Goal: Use online tool/utility: Utilize a website feature to perform a specific function

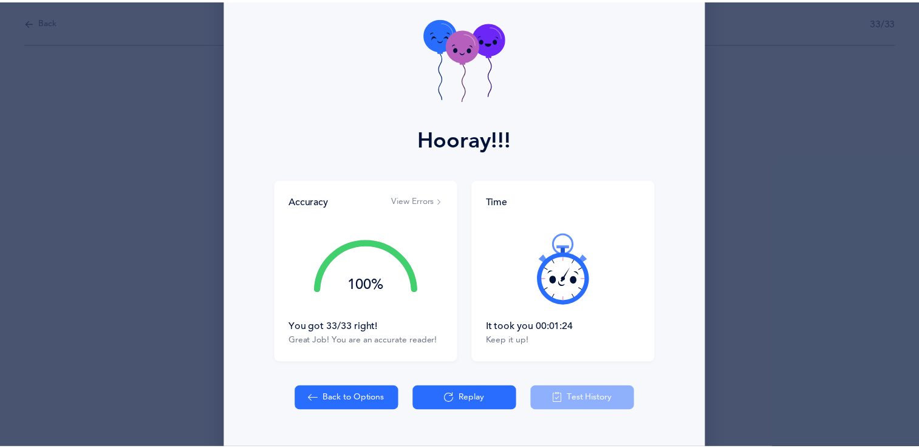
scroll to position [86, 0]
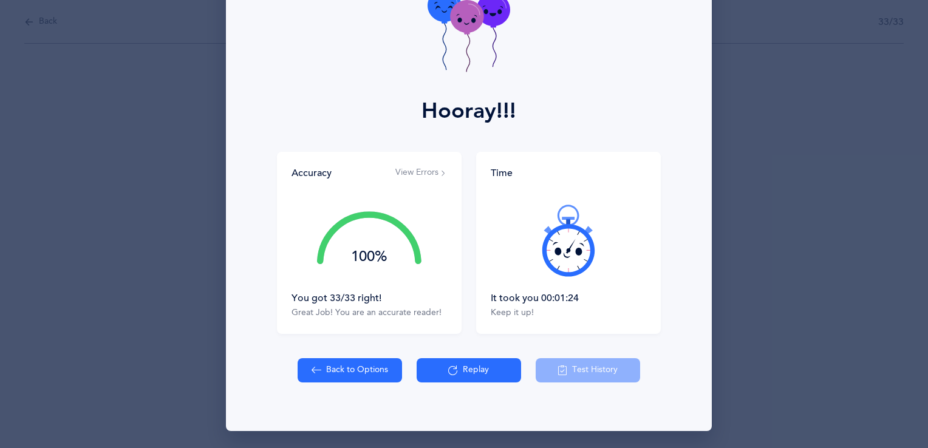
click at [368, 370] on button "Back to Options" at bounding box center [349, 370] width 104 height 24
select select "27"
select select "single"
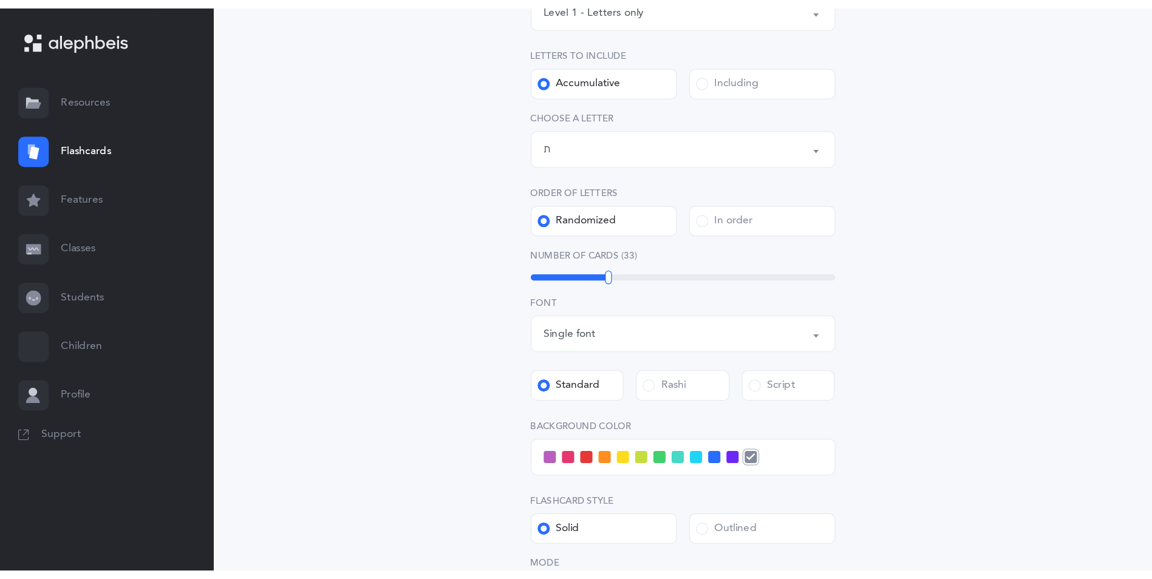
scroll to position [243, 0]
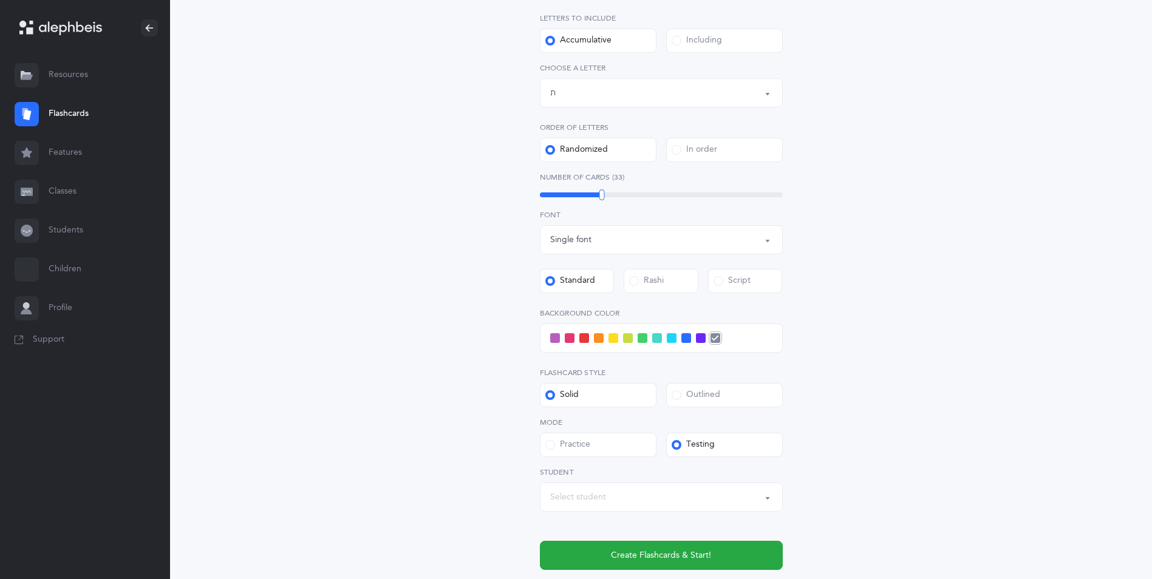
click at [673, 338] on span at bounding box center [672, 338] width 10 height 10
click at [0, 0] on input "checkbox" at bounding box center [0, 0] width 0 height 0
click at [613, 447] on span "Create Flashcards & Start!" at bounding box center [661, 555] width 100 height 13
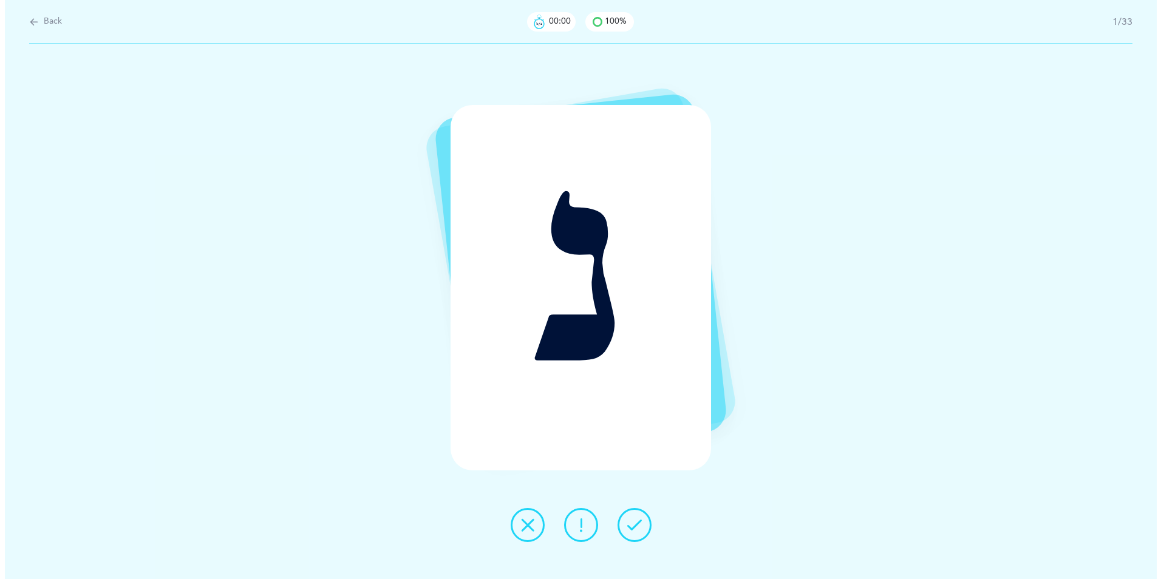
scroll to position [0, 0]
click at [634, 447] on button at bounding box center [634, 525] width 34 height 34
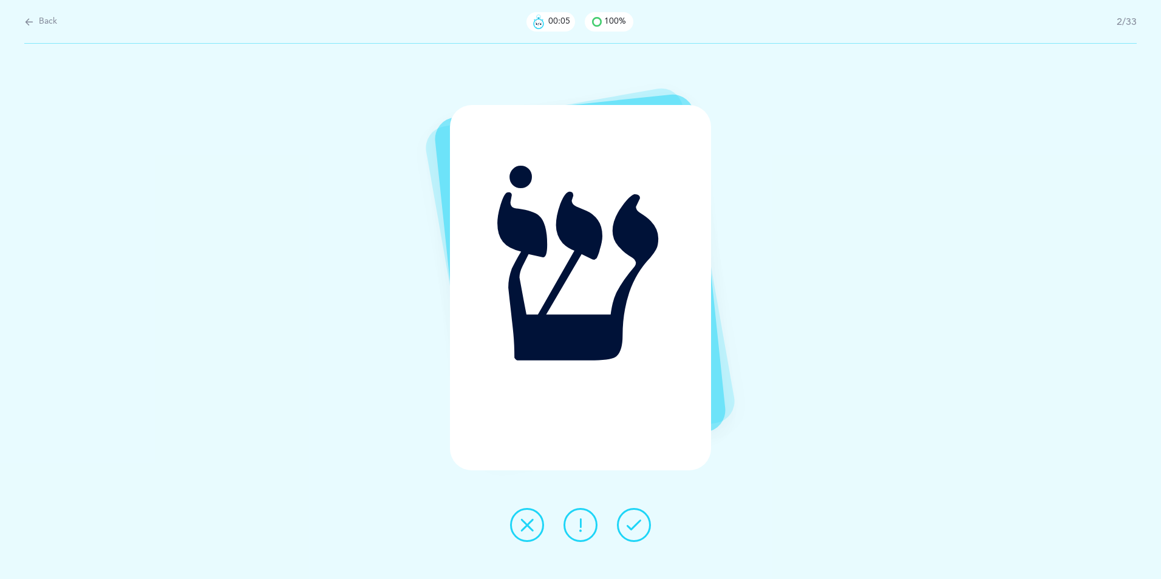
click at [634, 447] on button at bounding box center [634, 525] width 34 height 34
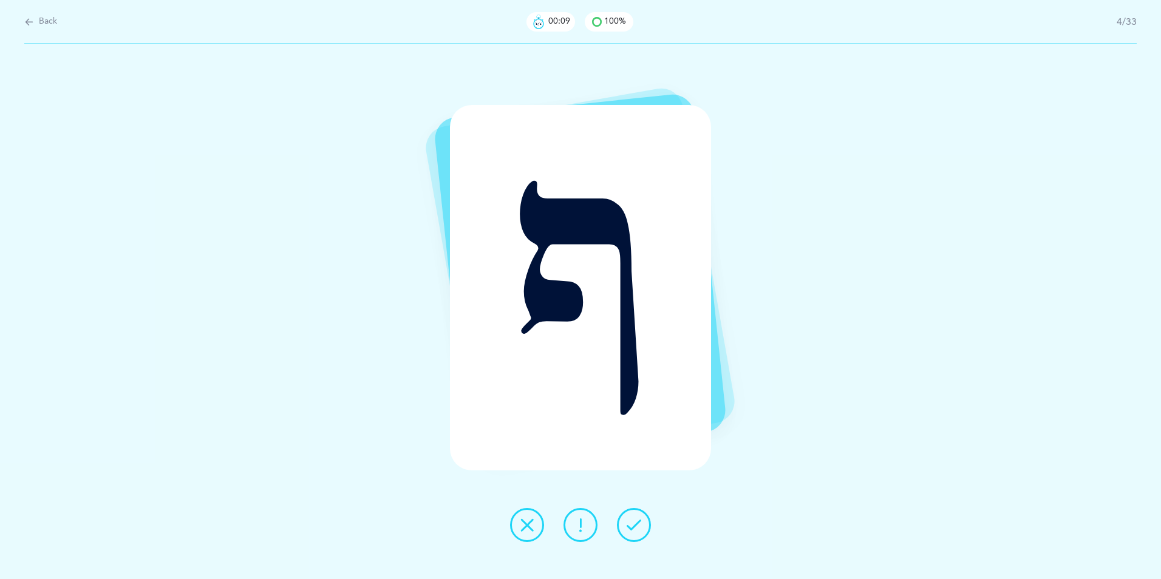
click at [634, 447] on button at bounding box center [634, 525] width 34 height 34
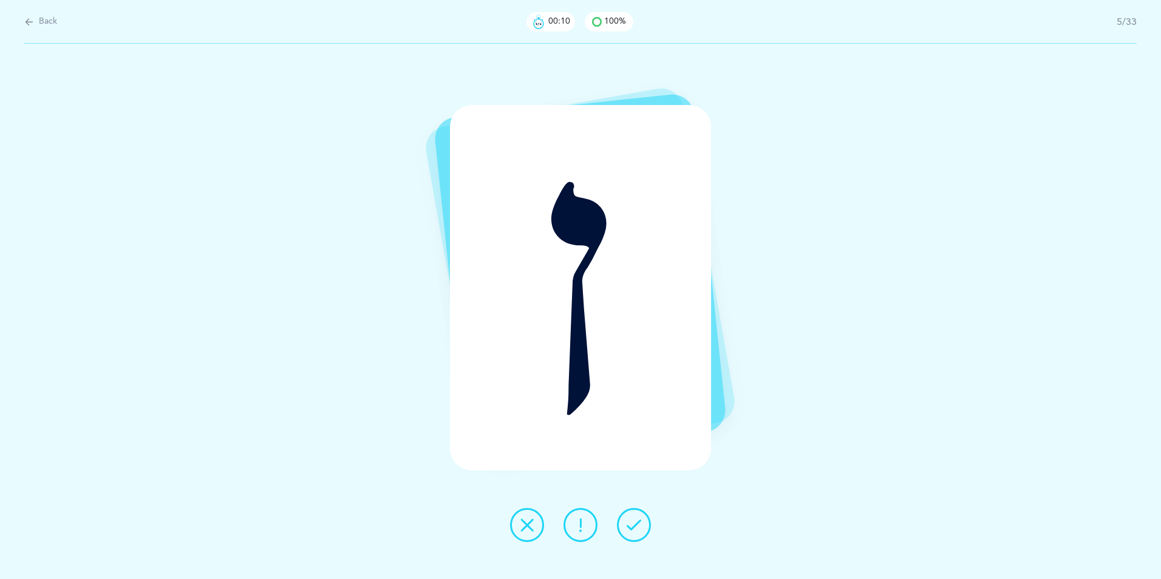
click at [634, 447] on button at bounding box center [634, 525] width 34 height 34
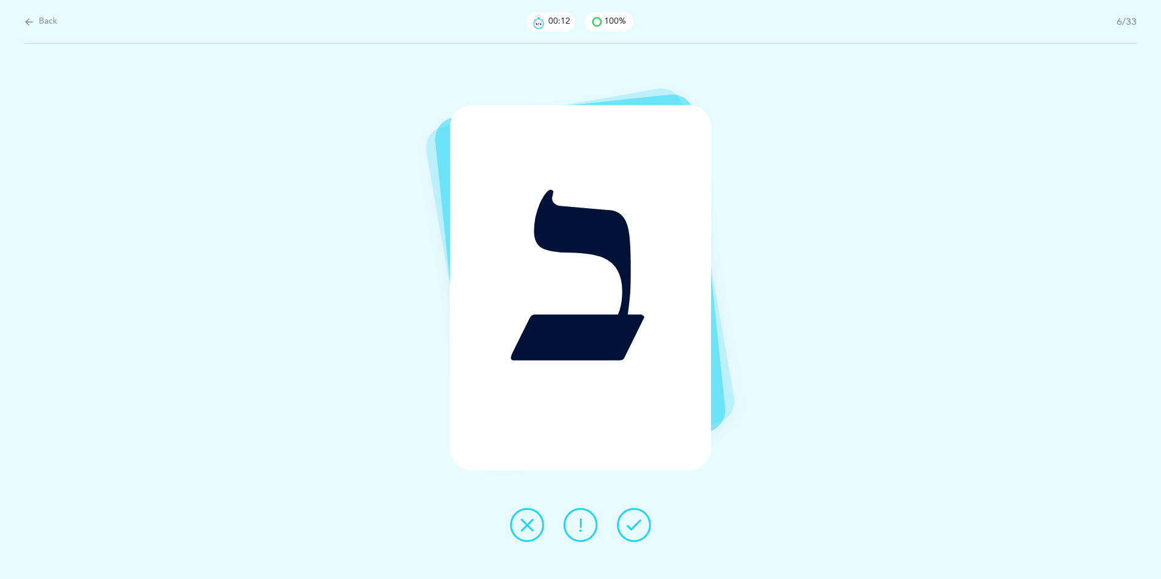
click at [634, 447] on button at bounding box center [634, 525] width 34 height 34
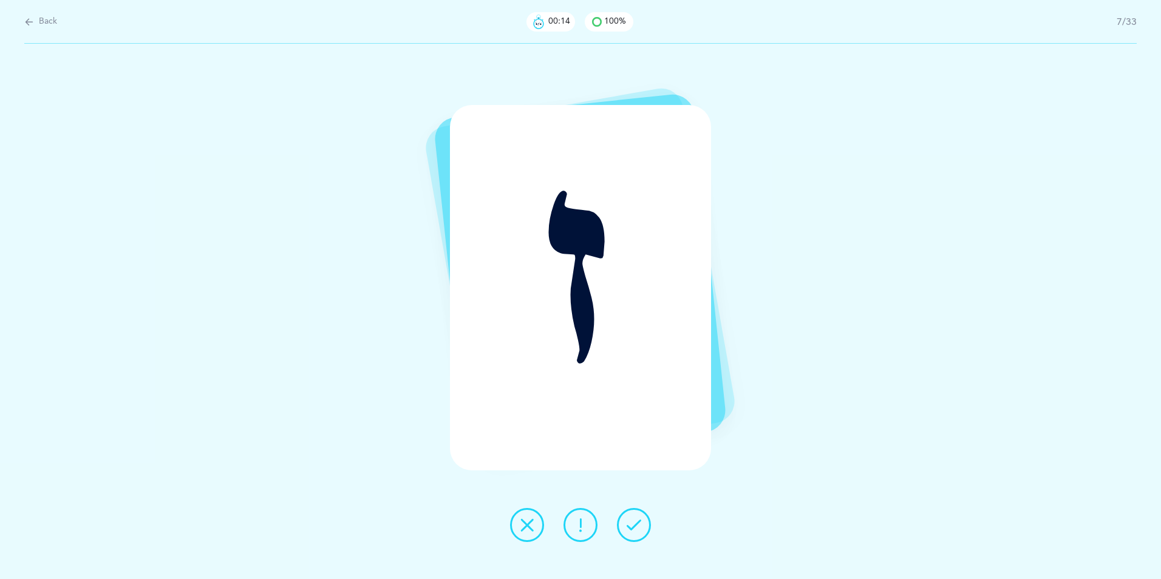
click at [634, 447] on button at bounding box center [634, 525] width 34 height 34
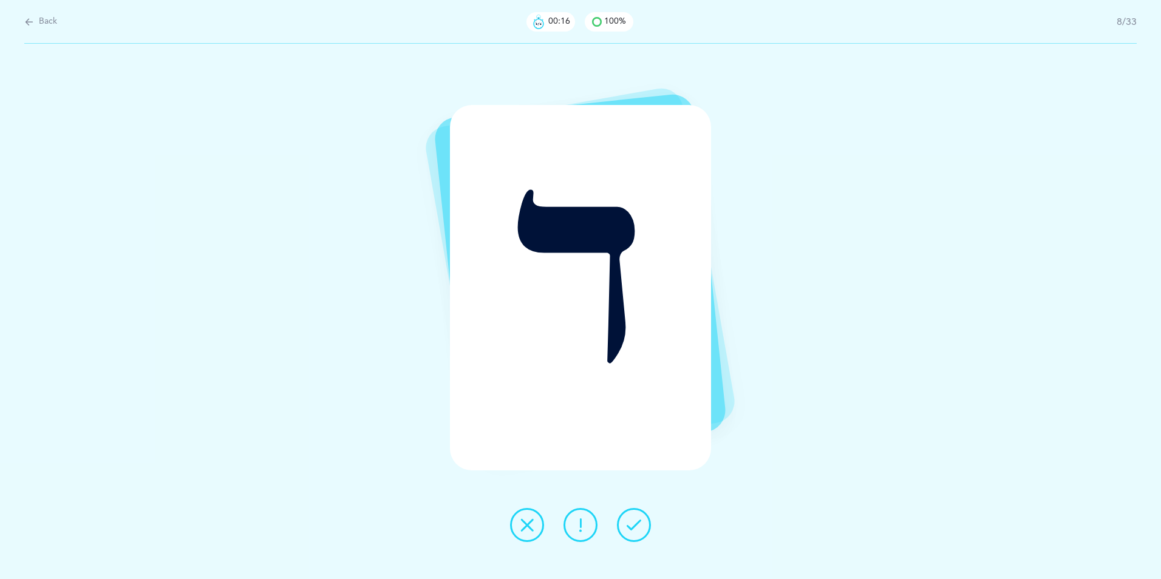
click at [634, 447] on button at bounding box center [634, 525] width 34 height 34
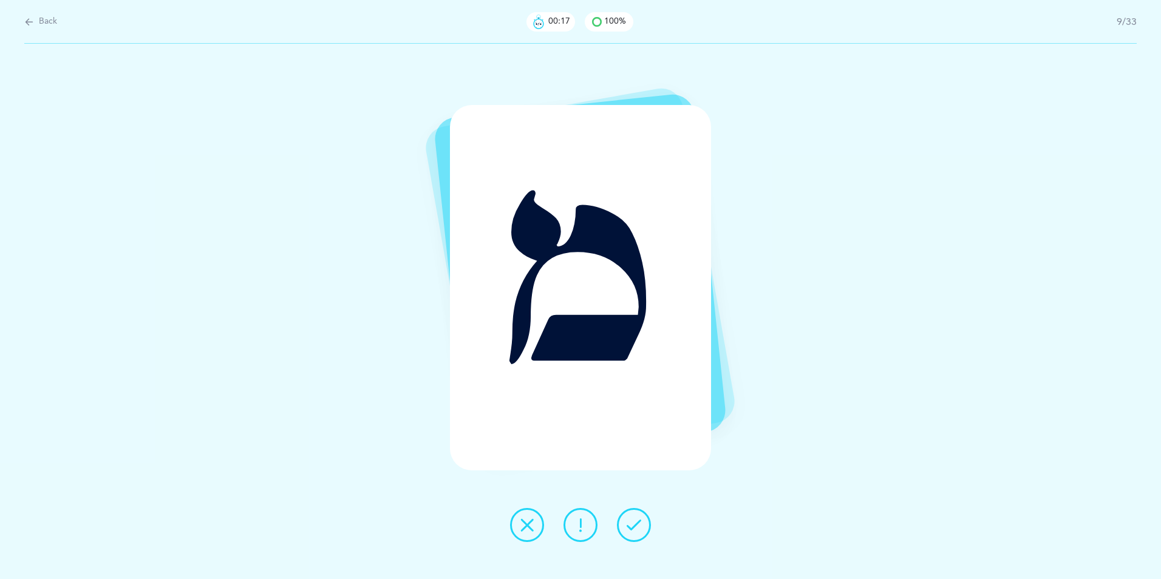
click at [634, 447] on button at bounding box center [634, 525] width 34 height 34
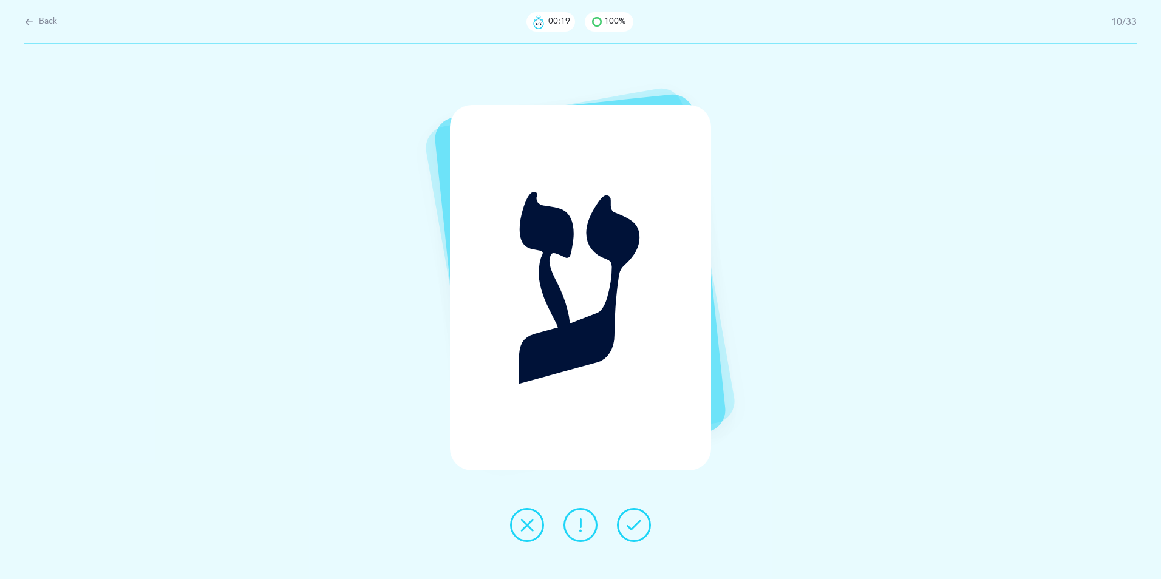
click at [634, 447] on button at bounding box center [634, 525] width 34 height 34
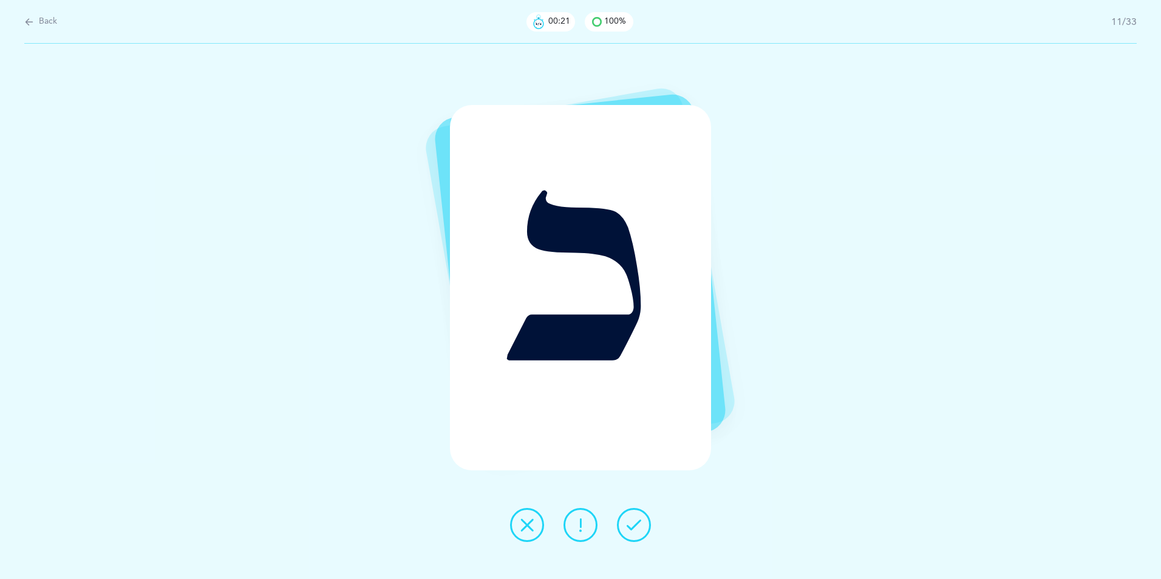
click at [634, 447] on button at bounding box center [634, 525] width 34 height 34
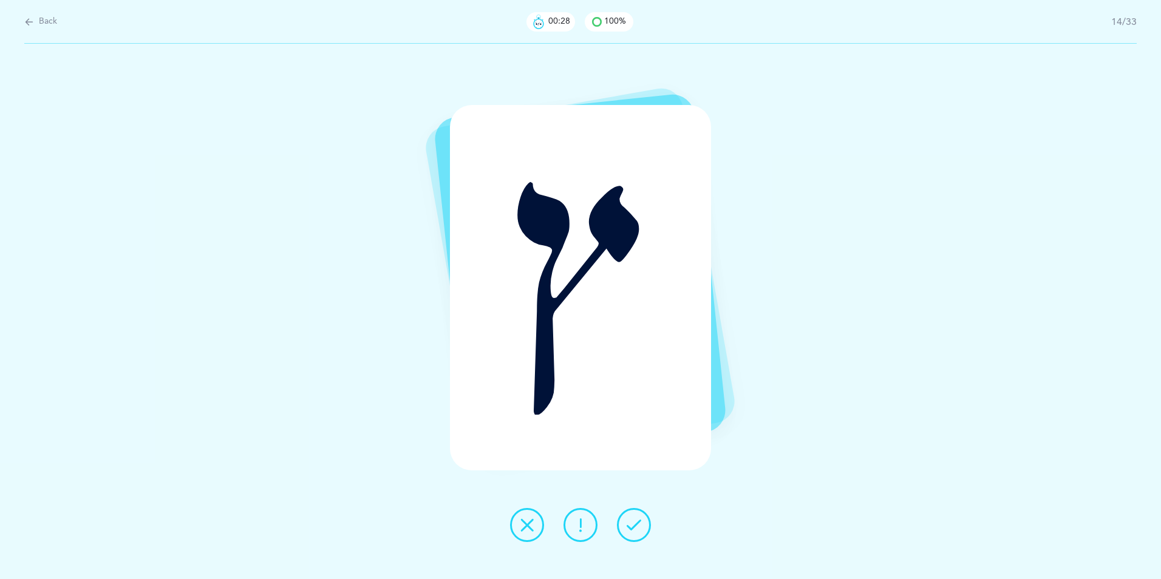
click at [634, 447] on button at bounding box center [634, 525] width 34 height 34
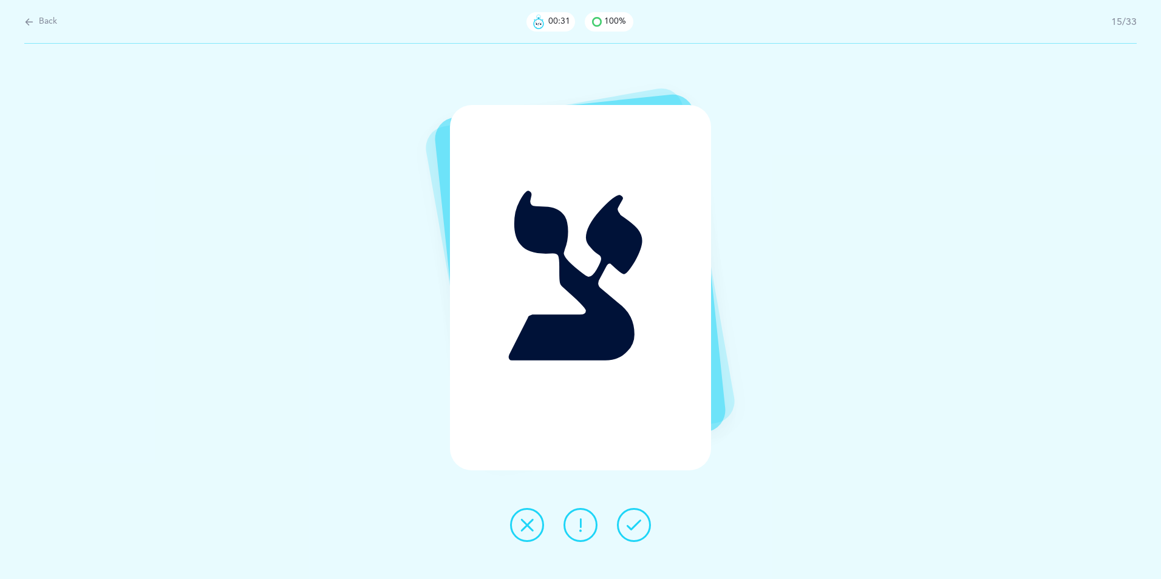
click at [634, 447] on button at bounding box center [634, 525] width 34 height 34
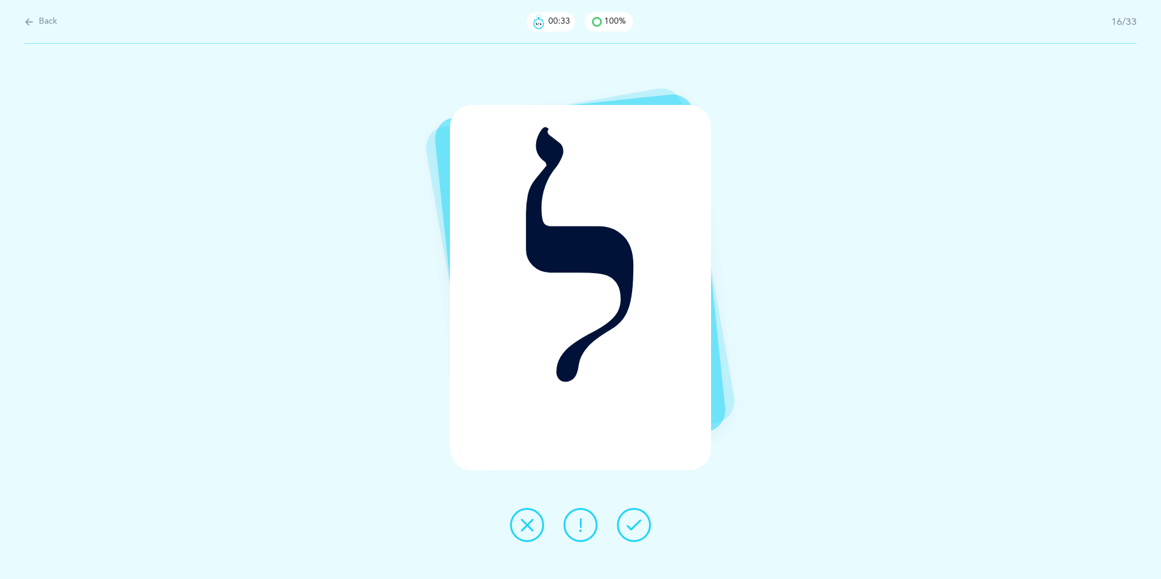
click at [634, 447] on button at bounding box center [634, 525] width 34 height 34
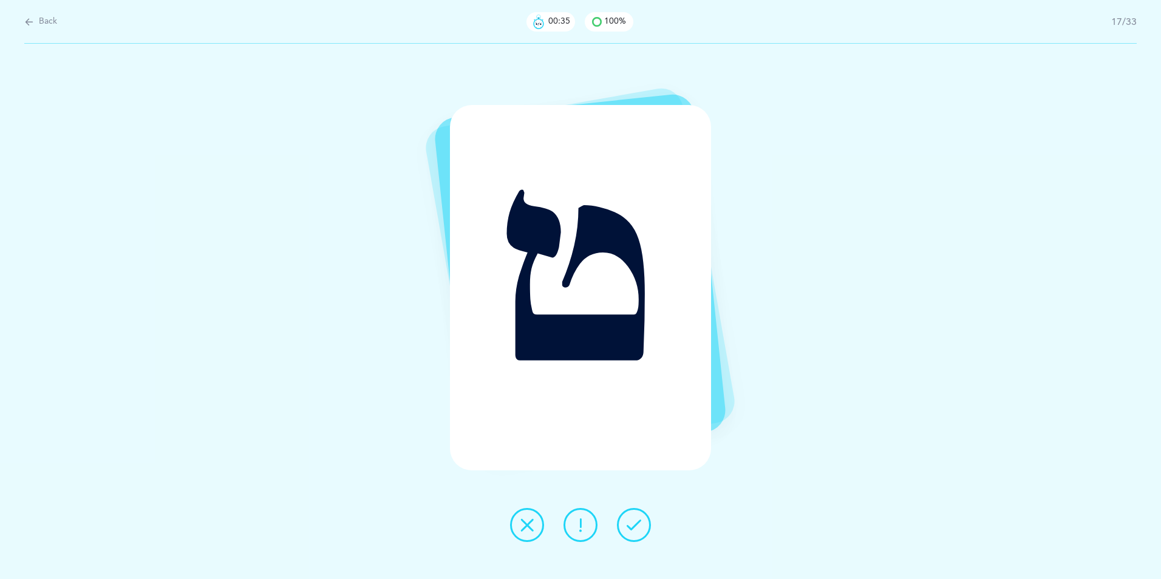
click at [634, 447] on button at bounding box center [634, 525] width 34 height 34
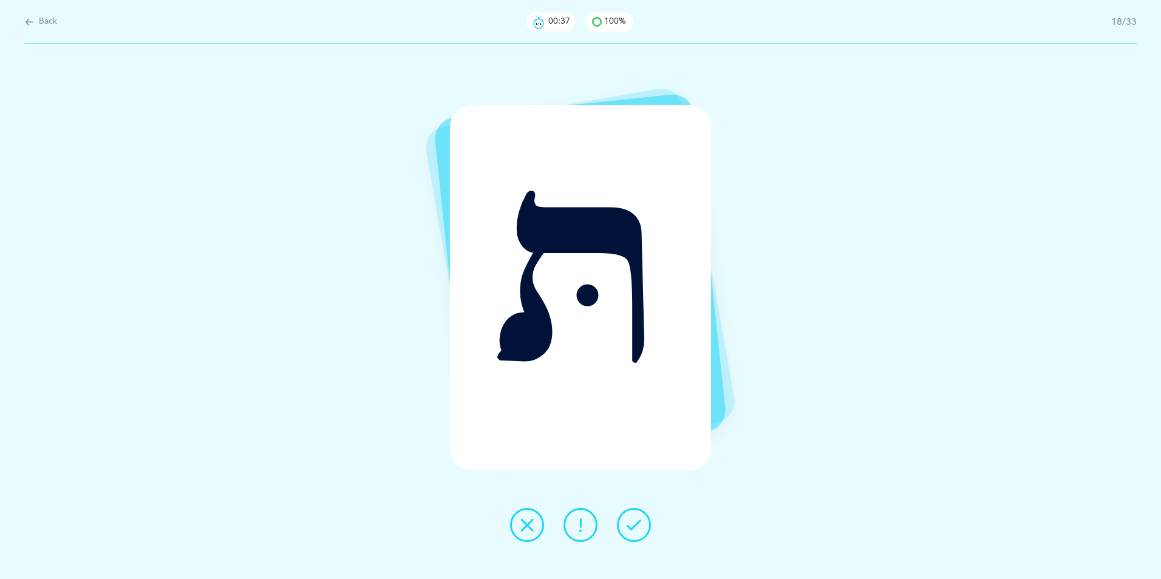
click at [634, 447] on button at bounding box center [634, 525] width 34 height 34
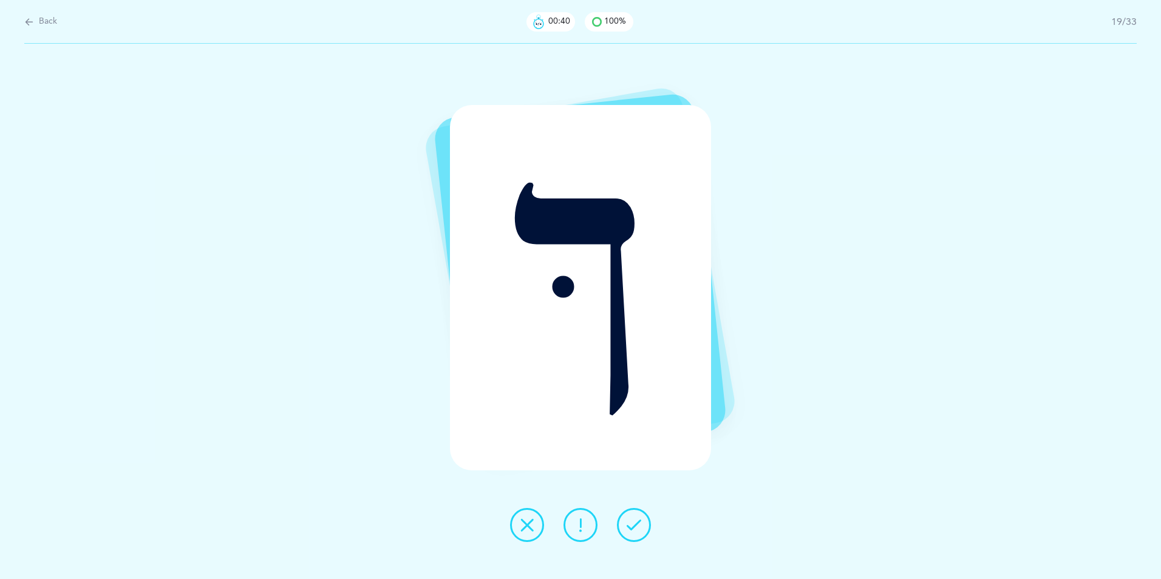
click at [634, 447] on button at bounding box center [634, 525] width 34 height 34
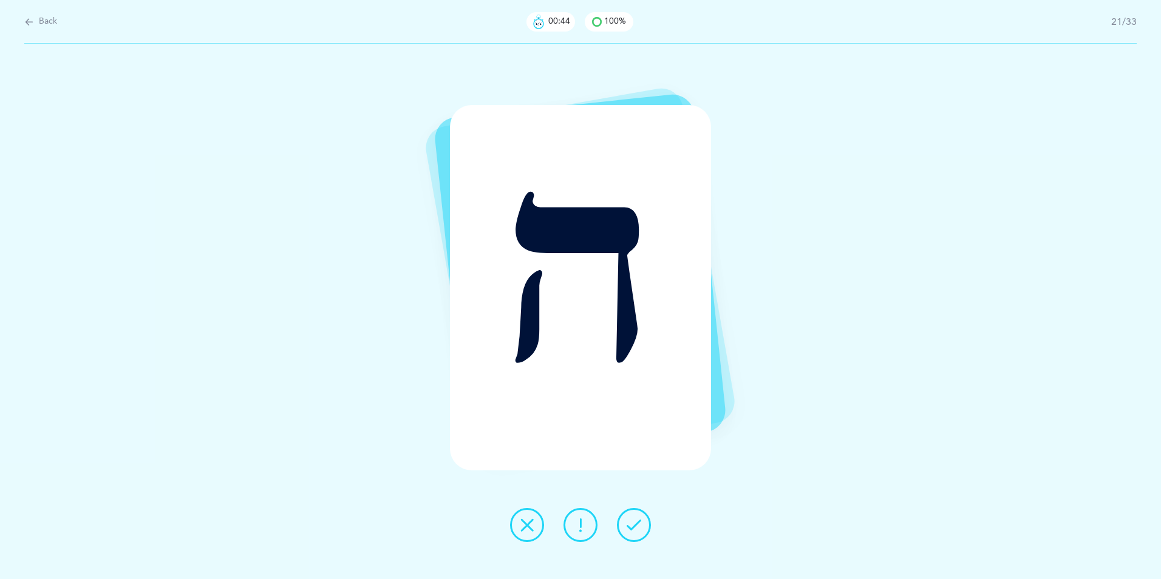
click at [634, 447] on button at bounding box center [634, 525] width 34 height 34
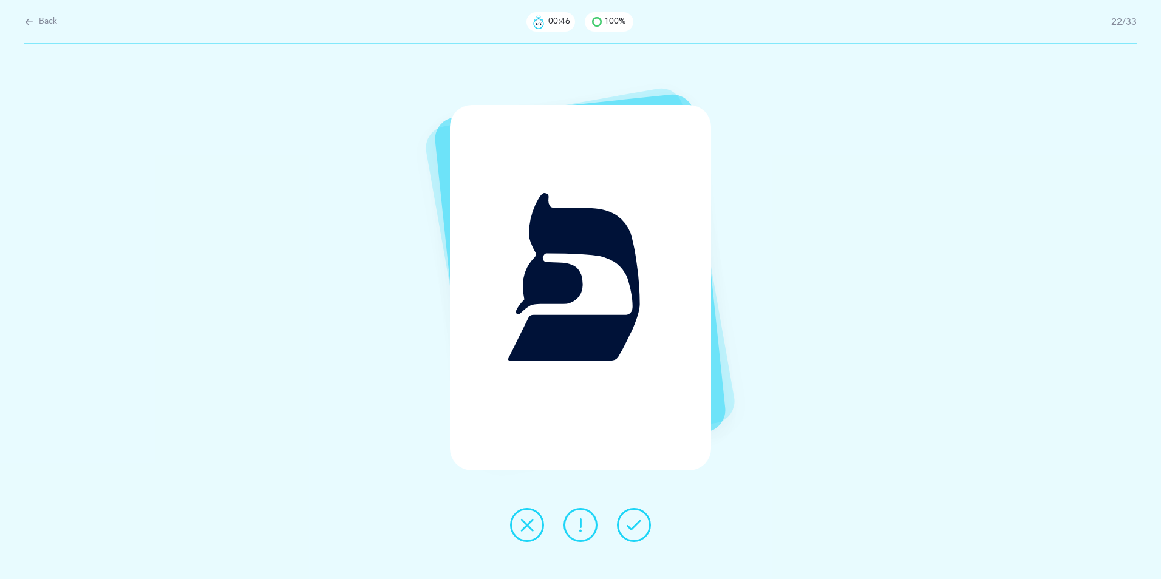
click at [634, 447] on button at bounding box center [634, 525] width 34 height 34
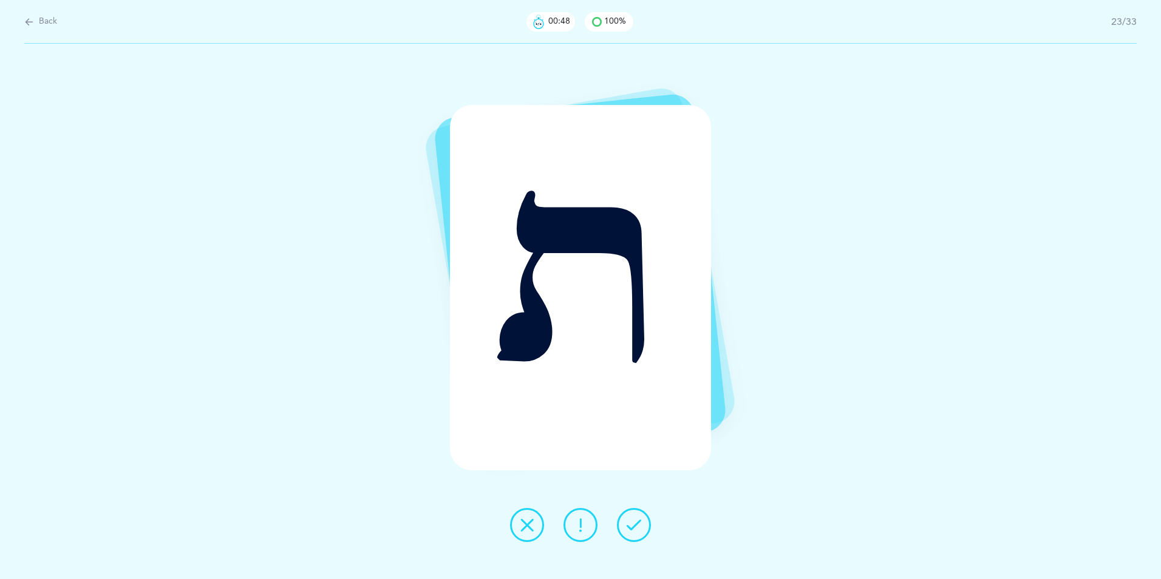
click at [634, 447] on button at bounding box center [634, 525] width 34 height 34
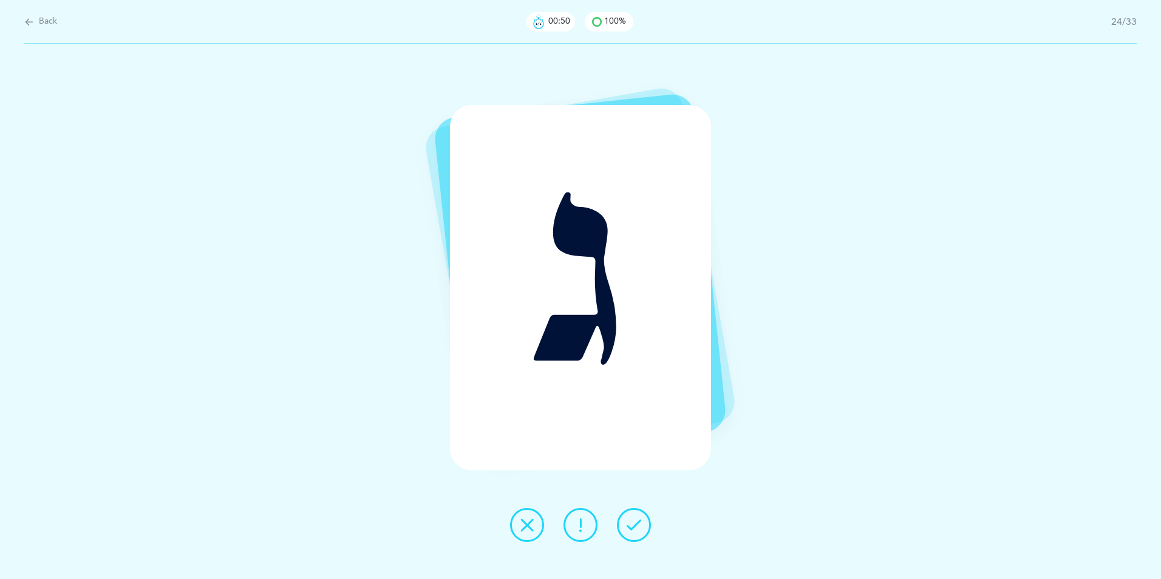
click at [634, 447] on button at bounding box center [634, 525] width 34 height 34
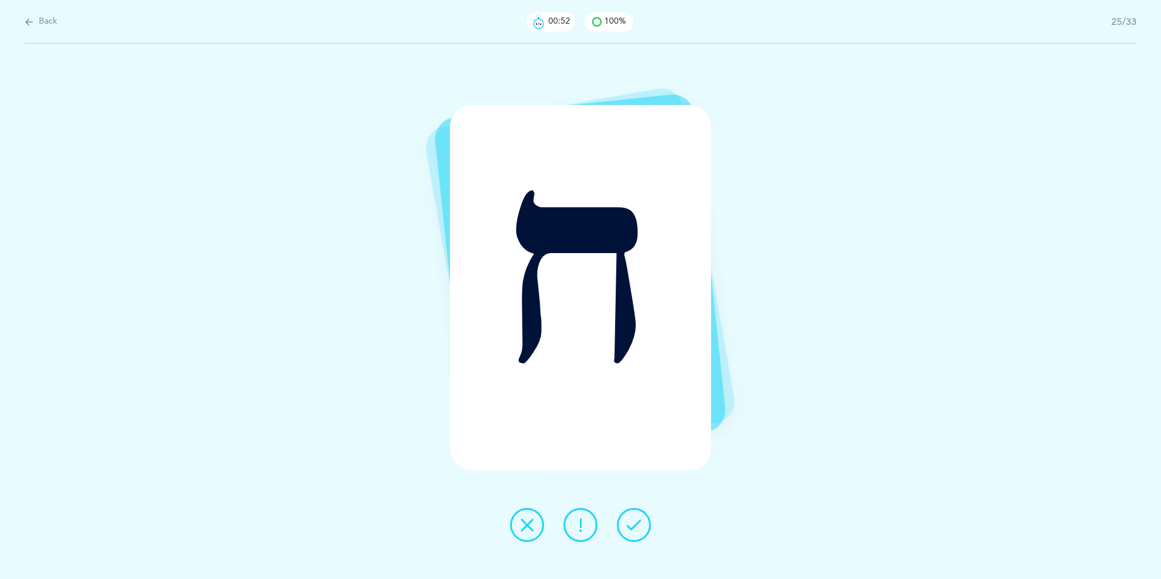
click at [634, 447] on button at bounding box center [634, 525] width 34 height 34
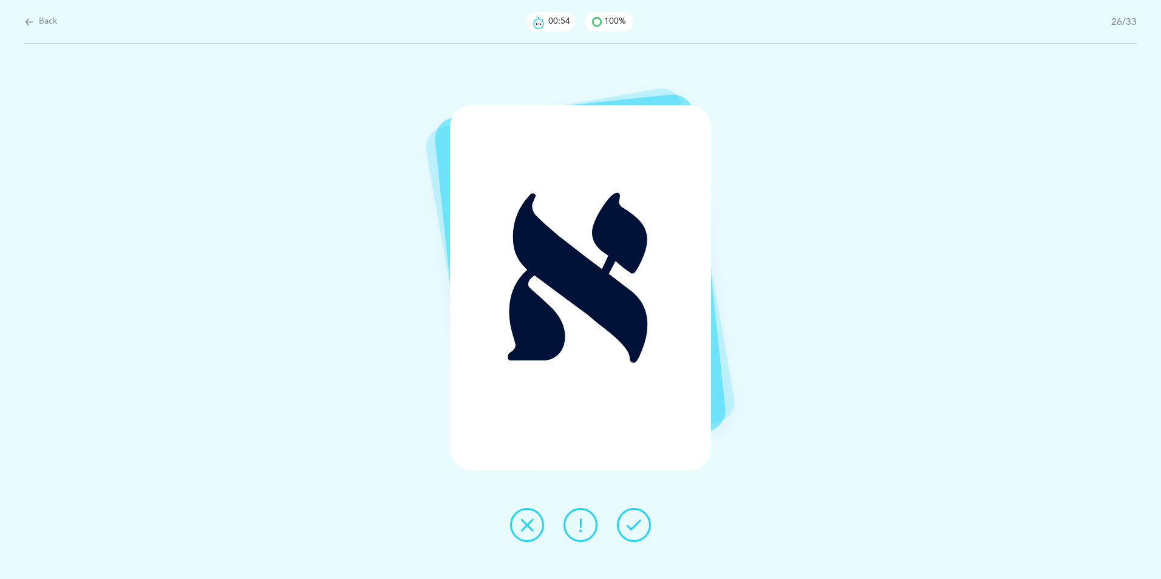
click at [634, 447] on button at bounding box center [634, 525] width 34 height 34
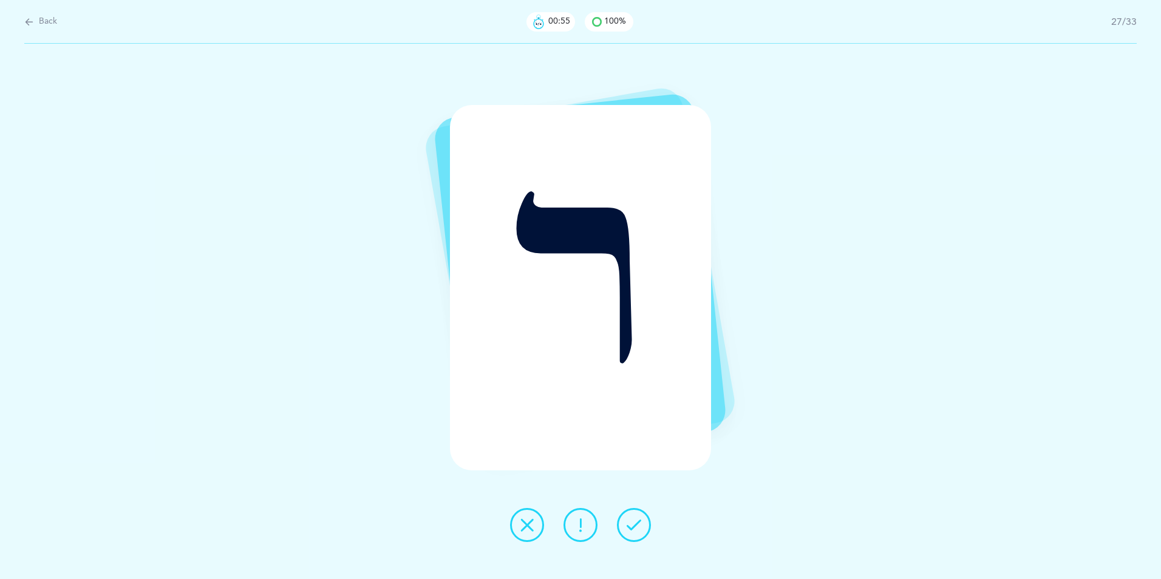
click at [634, 447] on button at bounding box center [634, 525] width 34 height 34
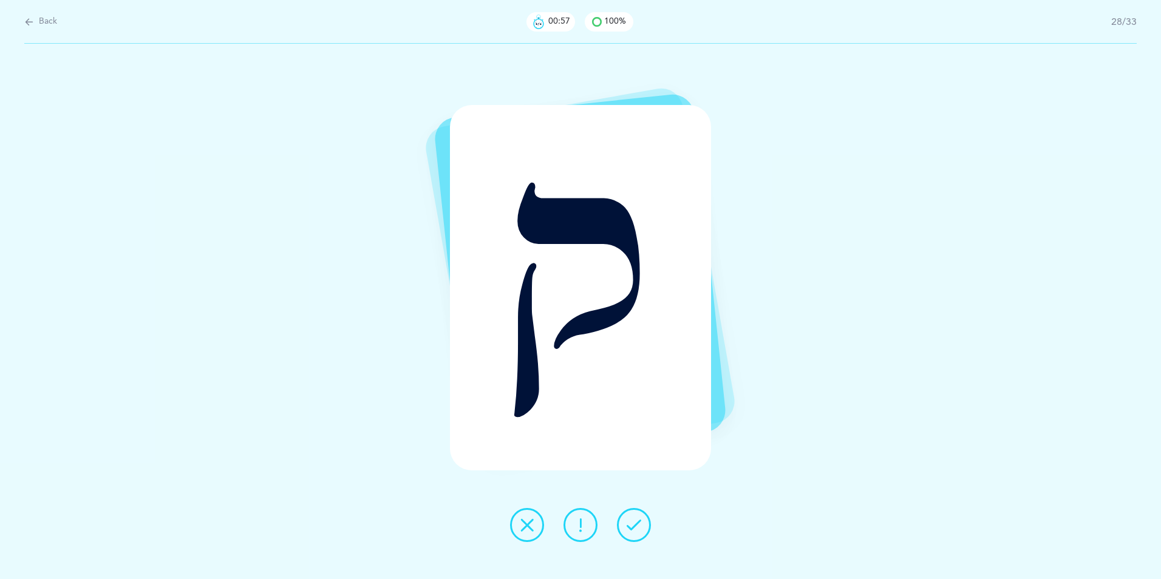
click at [634, 447] on button at bounding box center [634, 525] width 34 height 34
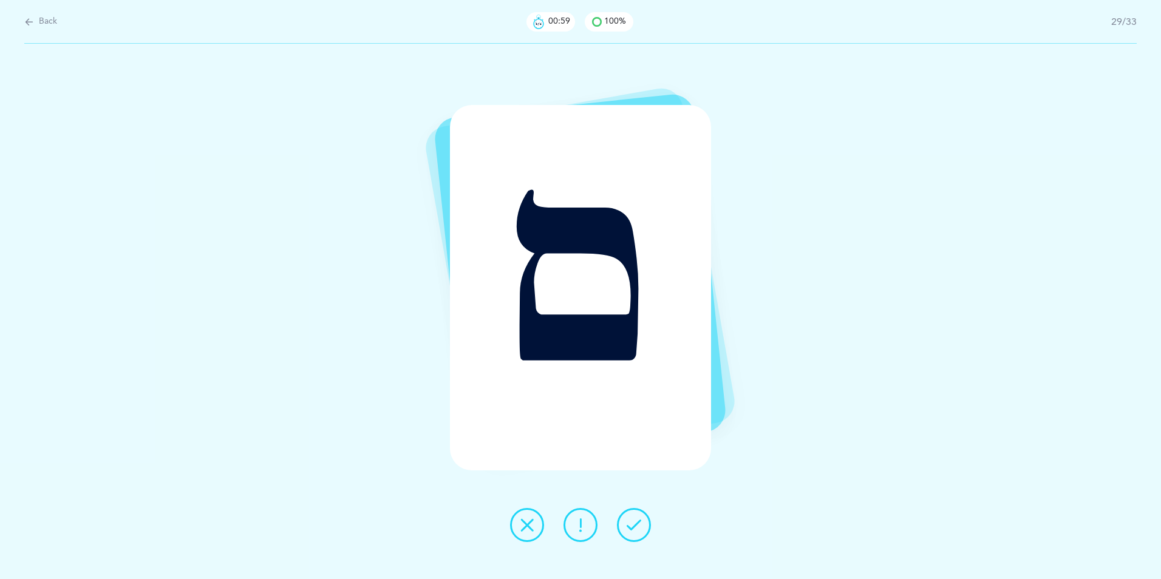
click at [634, 447] on button at bounding box center [634, 525] width 34 height 34
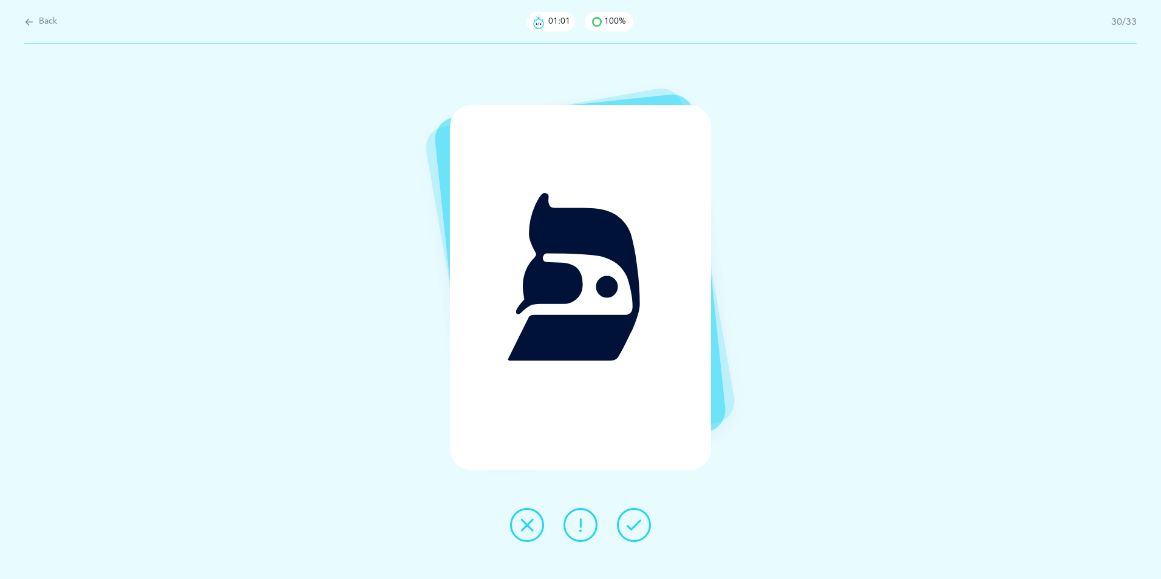
click at [634, 447] on button at bounding box center [634, 525] width 34 height 34
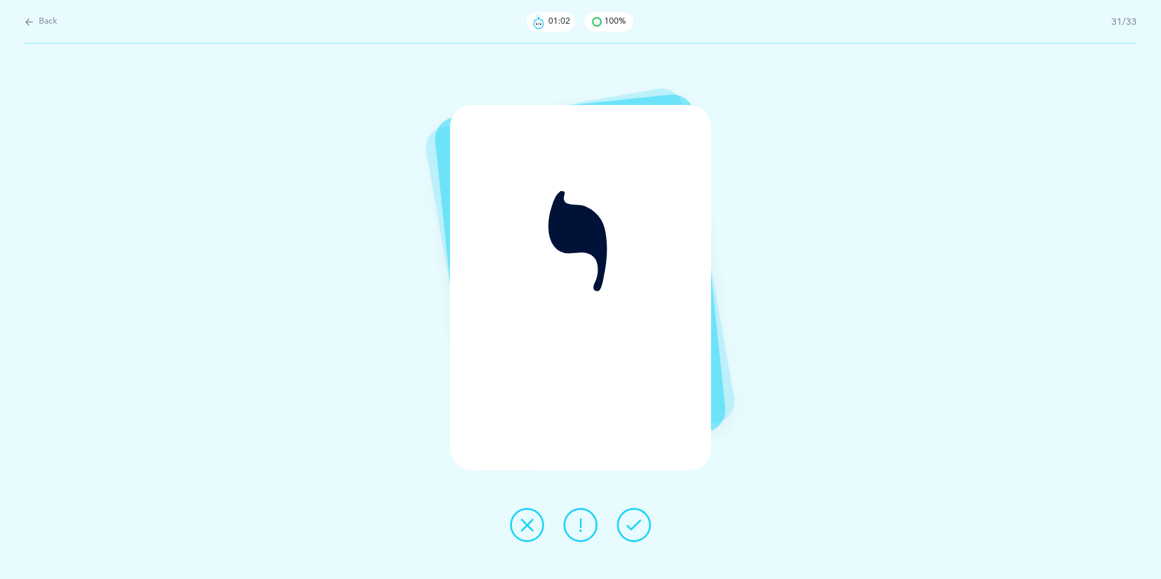
click at [634, 447] on button at bounding box center [634, 525] width 34 height 34
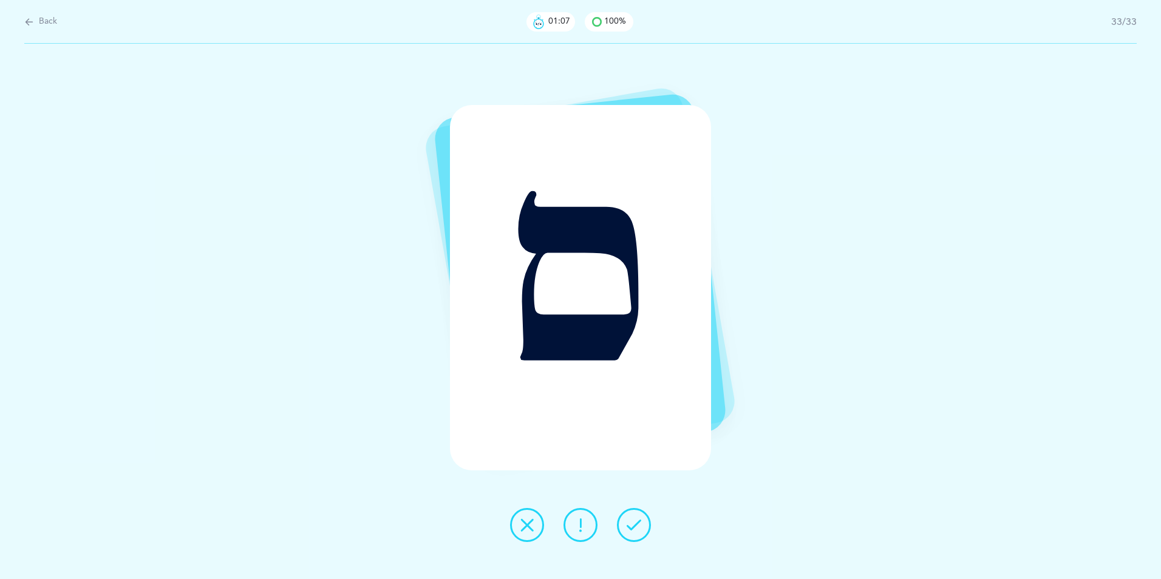
click at [634, 447] on button at bounding box center [634, 525] width 34 height 34
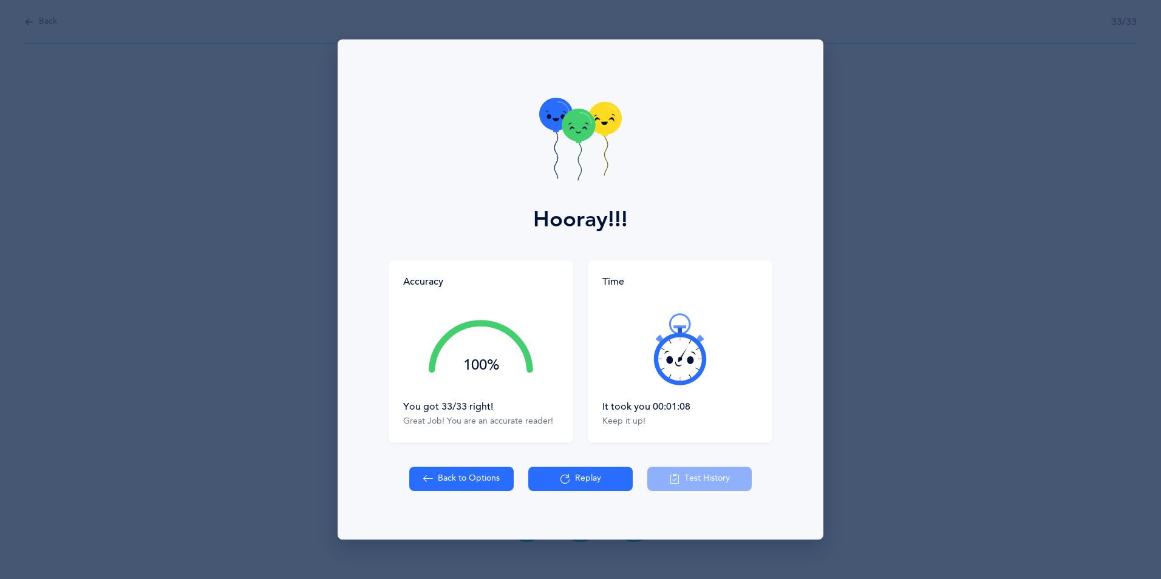
click at [573, 125] on icon at bounding box center [578, 125] width 33 height 33
drag, startPoint x: 421, startPoint y: 234, endPoint x: 460, endPoint y: 217, distance: 43.0
drag, startPoint x: 460, startPoint y: 217, endPoint x: 630, endPoint y: 170, distance: 175.7
click at [630, 170] on div "Hooray!!!" at bounding box center [580, 149] width 471 height 221
click at [566, 134] on icon at bounding box center [578, 125] width 33 height 33
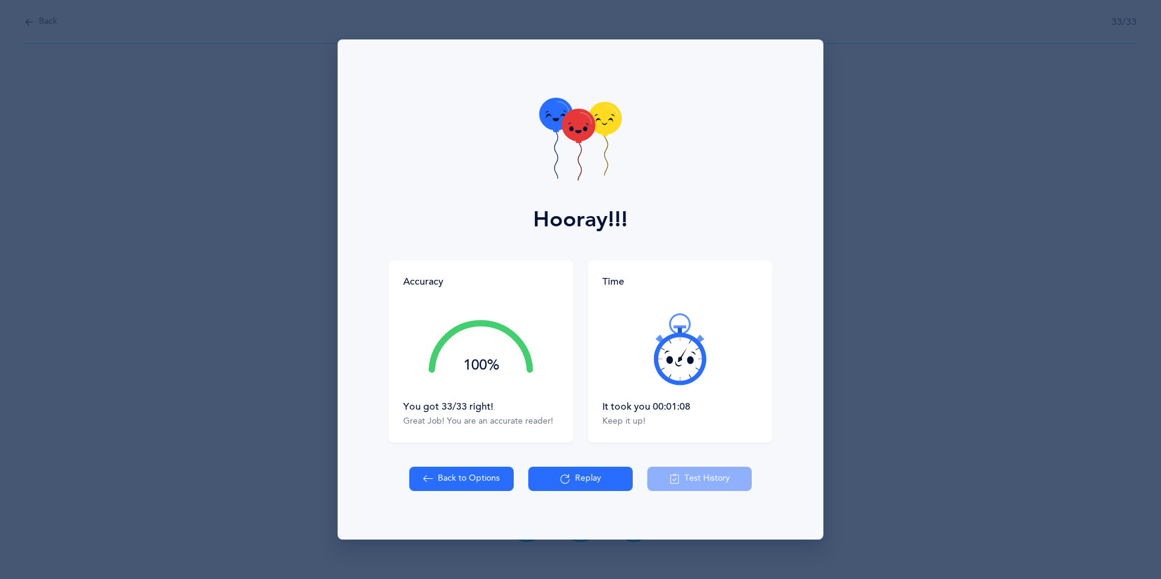
click at [566, 134] on icon at bounding box center [578, 125] width 33 height 33
click at [664, 138] on div "Hooray!!!" at bounding box center [580, 149] width 471 height 221
click at [603, 126] on icon at bounding box center [604, 118] width 33 height 33
click at [611, 115] on icon at bounding box center [604, 118] width 33 height 33
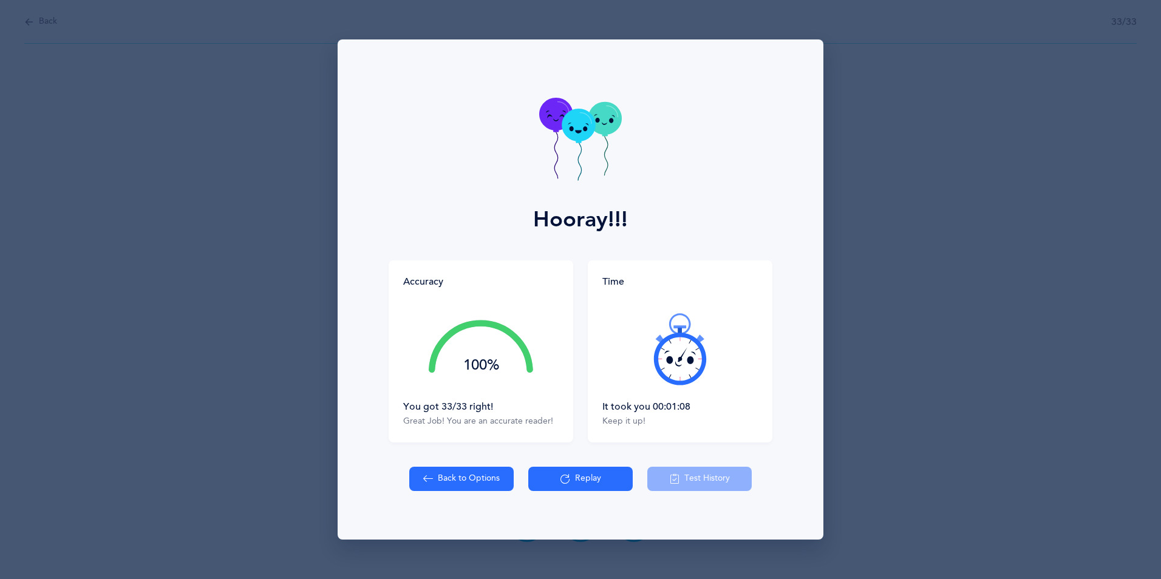
drag, startPoint x: 604, startPoint y: 99, endPoint x: 650, endPoint y: 110, distance: 47.0
click at [607, 120] on icon at bounding box center [580, 141] width 83 height 86
drag, startPoint x: 560, startPoint y: 64, endPoint x: 565, endPoint y: -30, distance: 94.2
click at [565, 0] on html "[PERSON_NAME] Resources Resources Flashcards Flashcards Features Features Class…" at bounding box center [580, 289] width 1161 height 579
click at [611, 89] on div "Hooray!!!" at bounding box center [580, 149] width 471 height 221
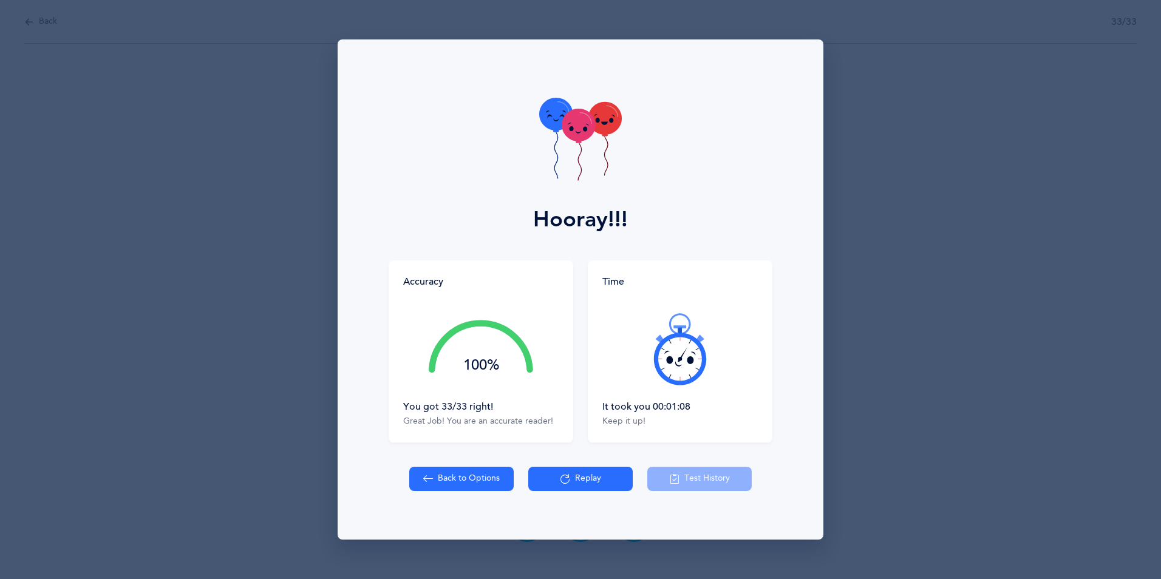
click at [599, 114] on icon at bounding box center [604, 118] width 33 height 33
click at [550, 112] on icon at bounding box center [555, 114] width 33 height 33
drag, startPoint x: 594, startPoint y: 110, endPoint x: 601, endPoint y: 118, distance: 10.3
drag, startPoint x: 601, startPoint y: 118, endPoint x: 582, endPoint y: 102, distance: 25.0
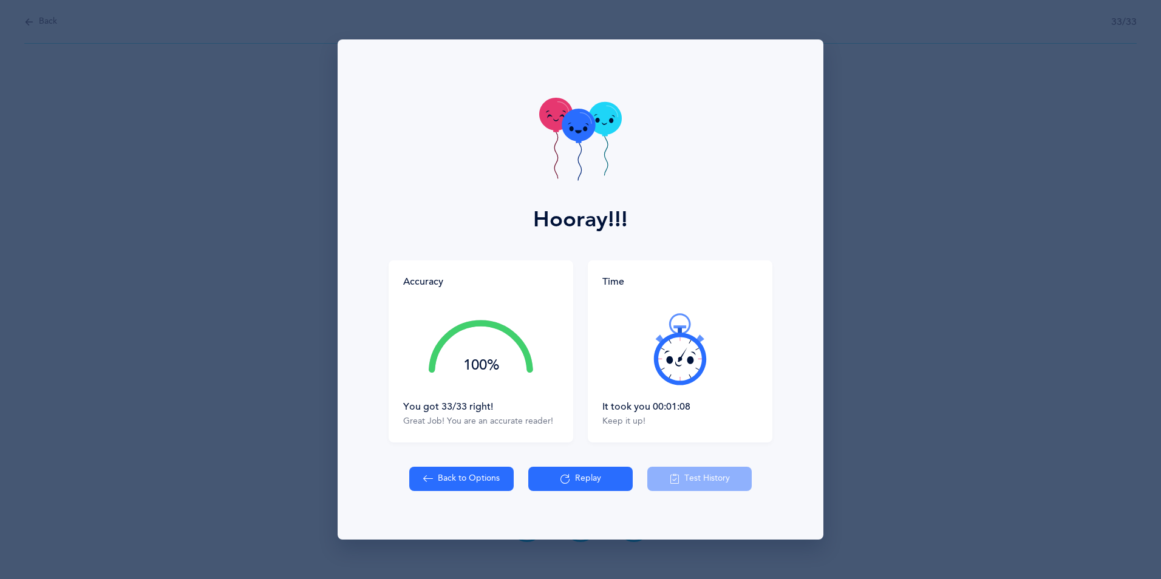
click at [582, 102] on icon at bounding box center [580, 141] width 83 height 86
click at [574, 100] on icon at bounding box center [580, 141] width 83 height 86
click at [572, 104] on icon at bounding box center [580, 141] width 83 height 86
drag, startPoint x: 376, startPoint y: 49, endPoint x: 296, endPoint y: 40, distance: 81.2
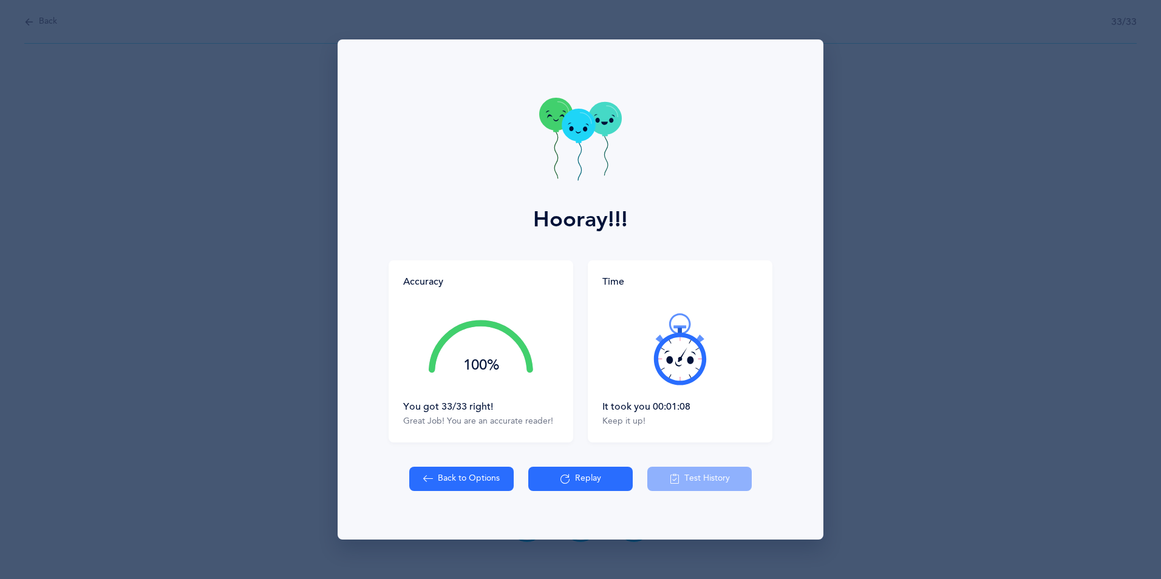
click at [367, 46] on div "Hooray!!!" at bounding box center [580, 149] width 471 height 221
drag, startPoint x: 556, startPoint y: 114, endPoint x: 1163, endPoint y: 610, distance: 784.0
click at [927, 447] on html "[PERSON_NAME] Resources Resources Flashcards Flashcards Features Features Class…" at bounding box center [580, 289] width 1161 height 579
click at [552, 123] on icon at bounding box center [555, 114] width 33 height 33
